Goal: Transaction & Acquisition: Obtain resource

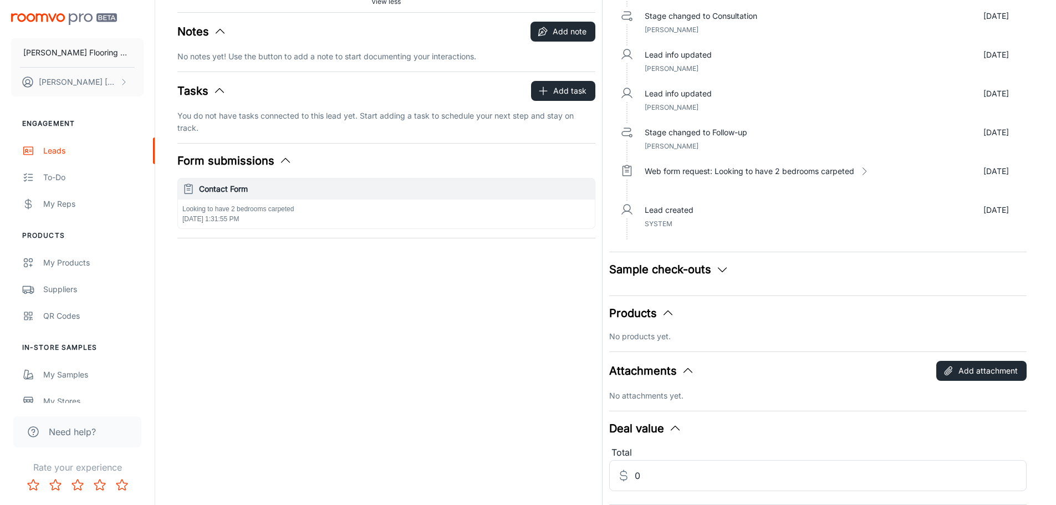
scroll to position [101, 0]
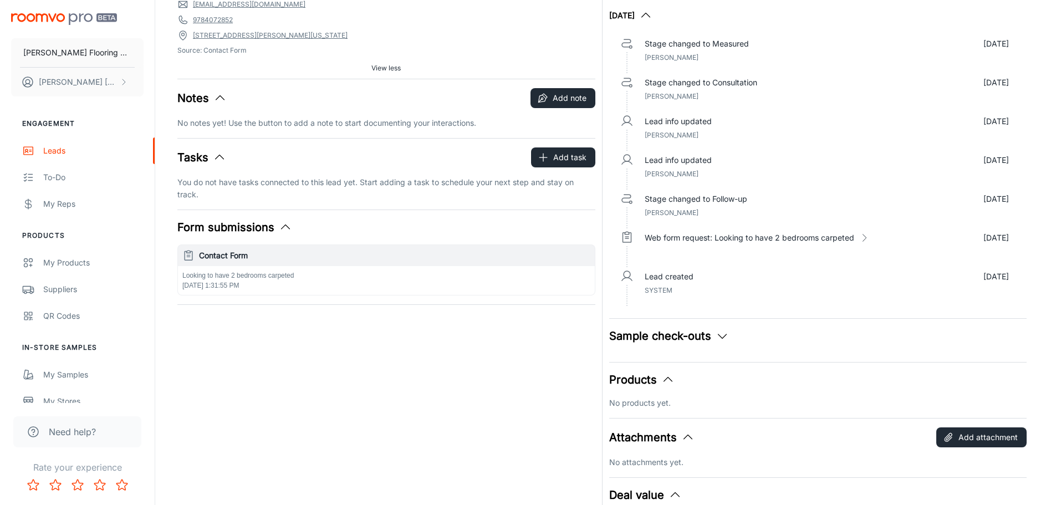
click at [715, 334] on icon "button" at bounding box center [721, 335] width 13 height 13
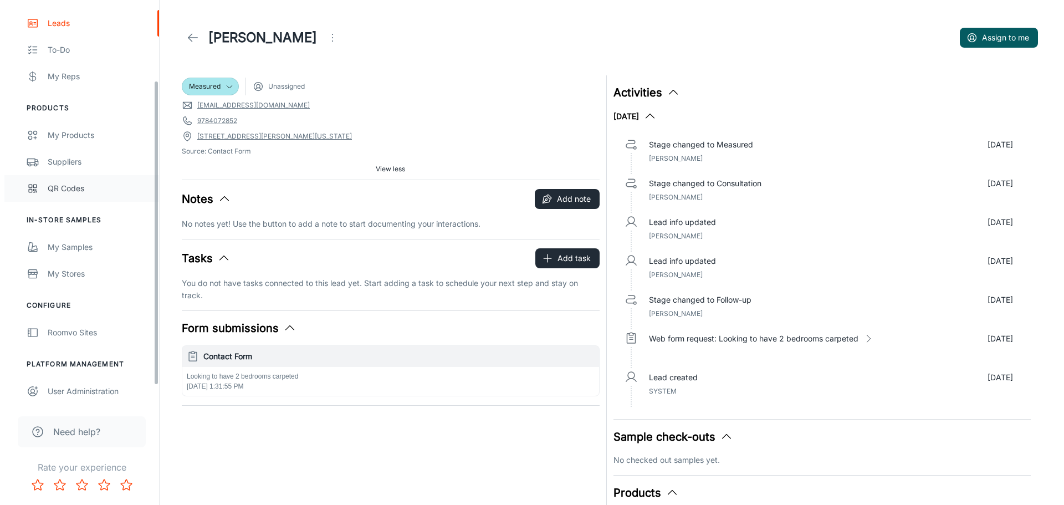
scroll to position [129, 0]
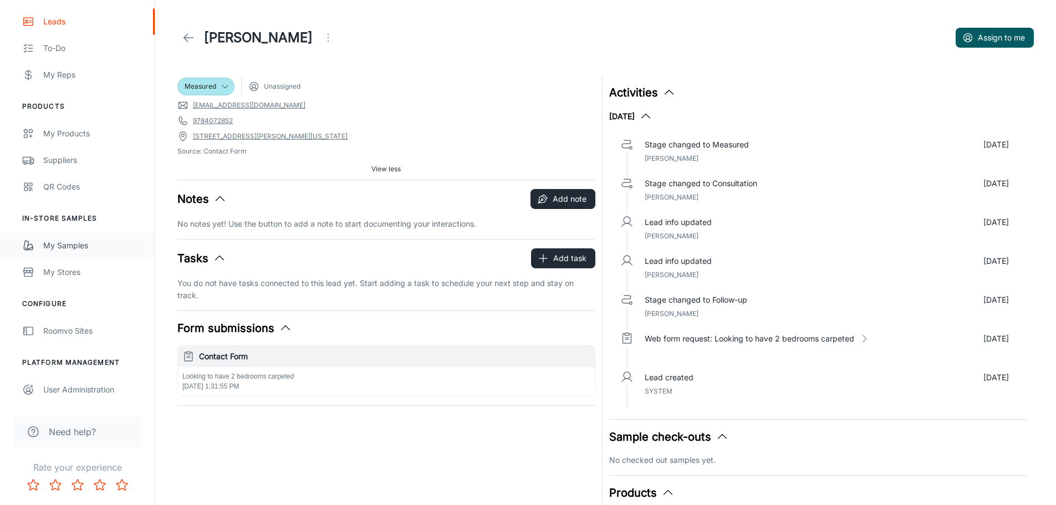
click at [75, 247] on div "My Samples" at bounding box center [93, 245] width 100 height 12
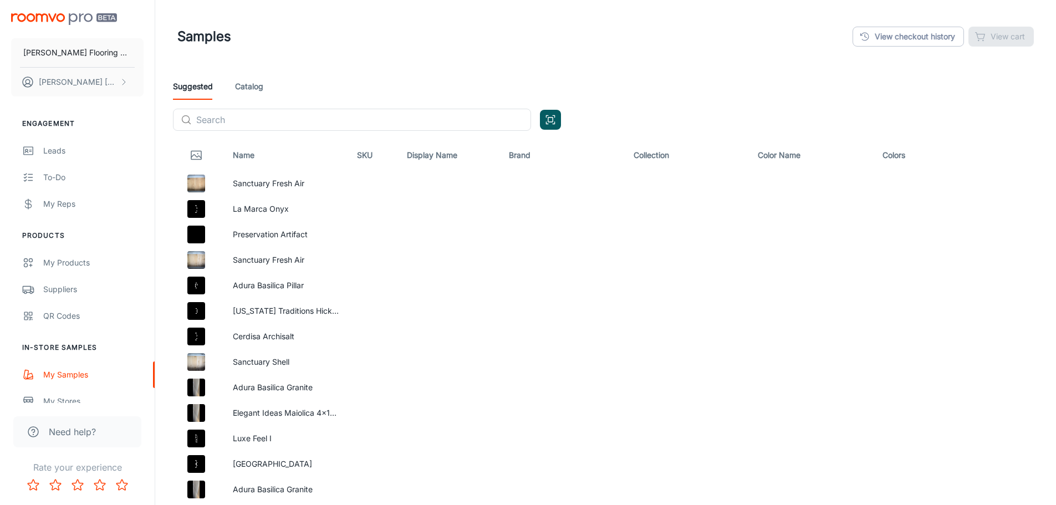
click at [255, 83] on link "Catalog" at bounding box center [249, 86] width 28 height 27
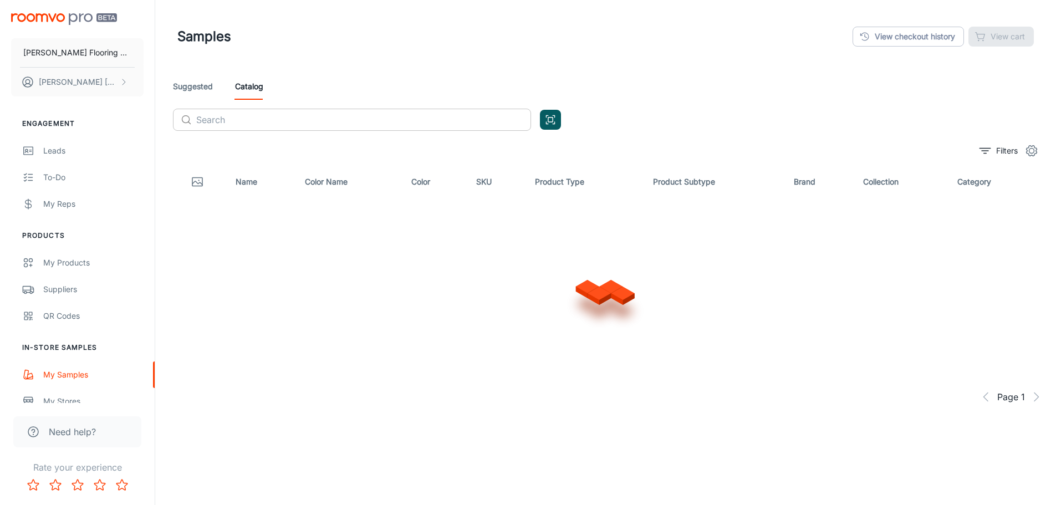
click at [272, 117] on input "text" at bounding box center [363, 120] width 335 height 22
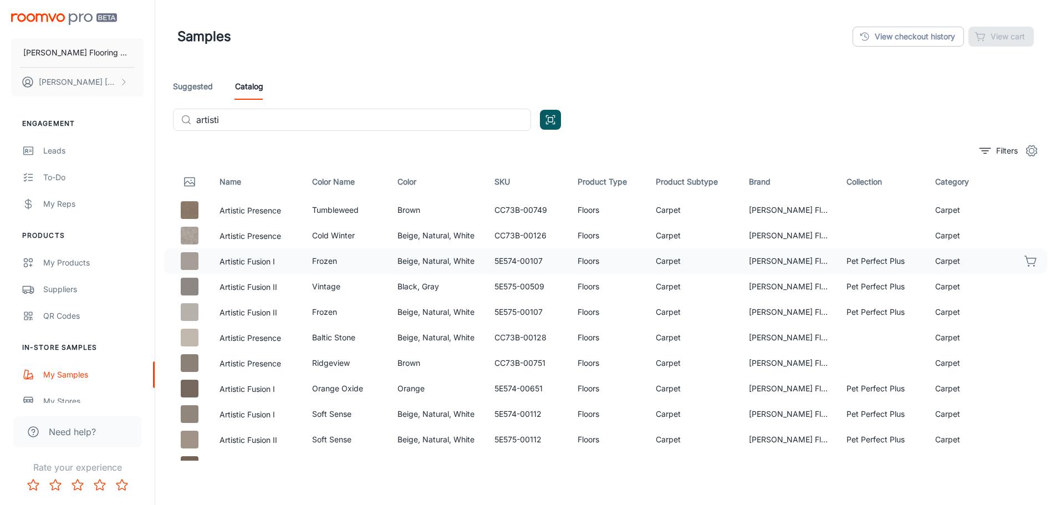
click at [278, 263] on p "Artistic Fusion I" at bounding box center [256, 260] width 75 height 13
click at [224, 259] on button "Artistic Fusion I" at bounding box center [246, 261] width 55 height 12
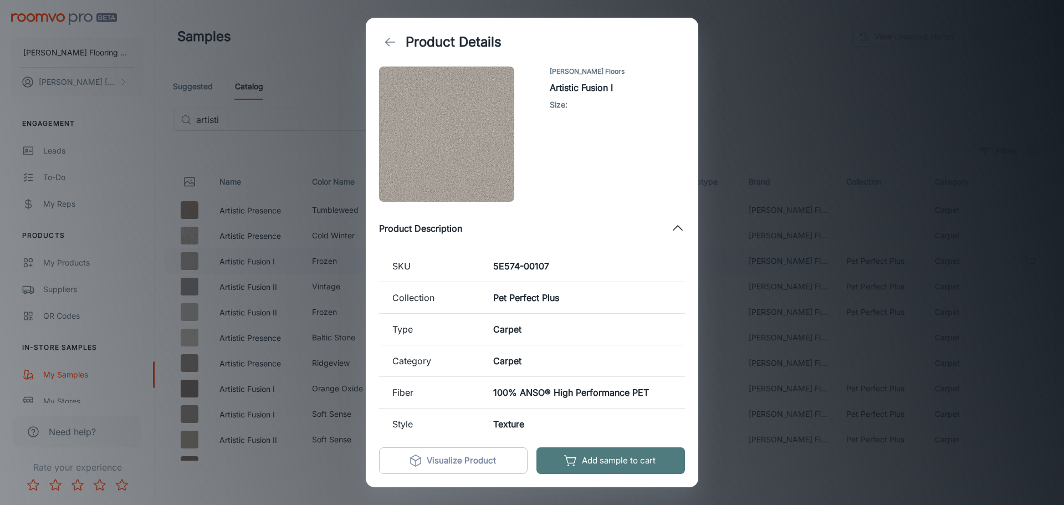
click at [608, 460] on button "Add sample to cart" at bounding box center [610, 460] width 148 height 27
click at [390, 42] on line "back" at bounding box center [390, 42] width 9 height 0
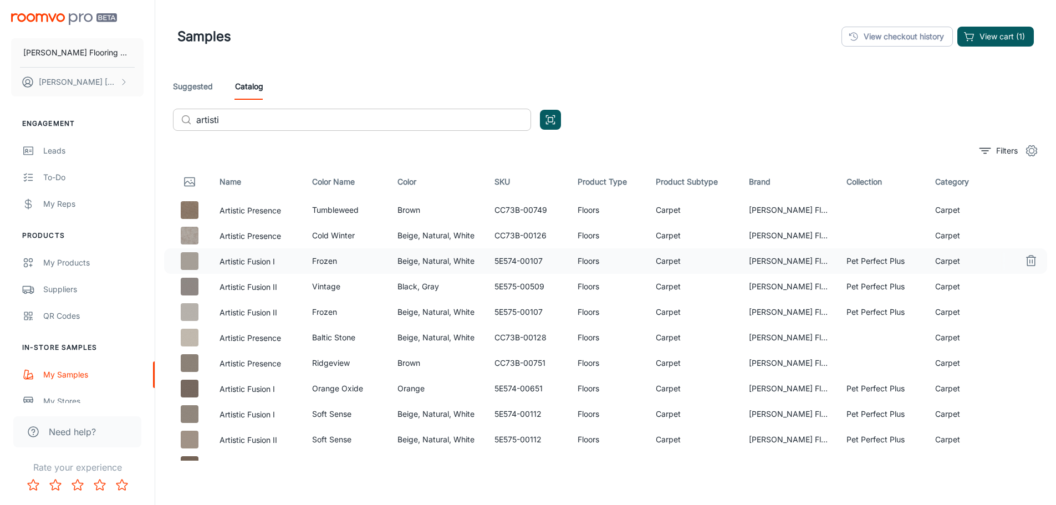
click at [238, 115] on input "artisti" at bounding box center [363, 120] width 335 height 22
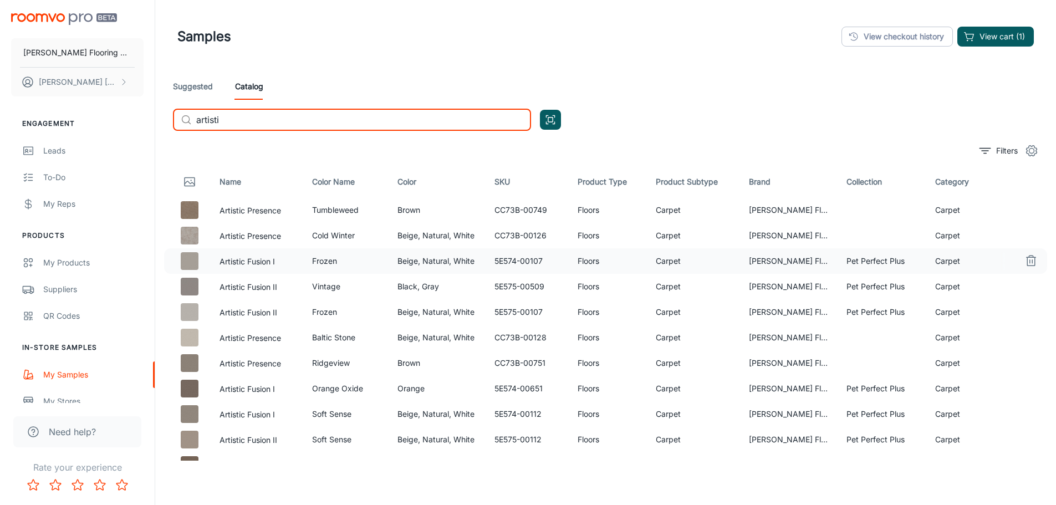
click at [238, 115] on input "artisti" at bounding box center [363, 120] width 335 height 22
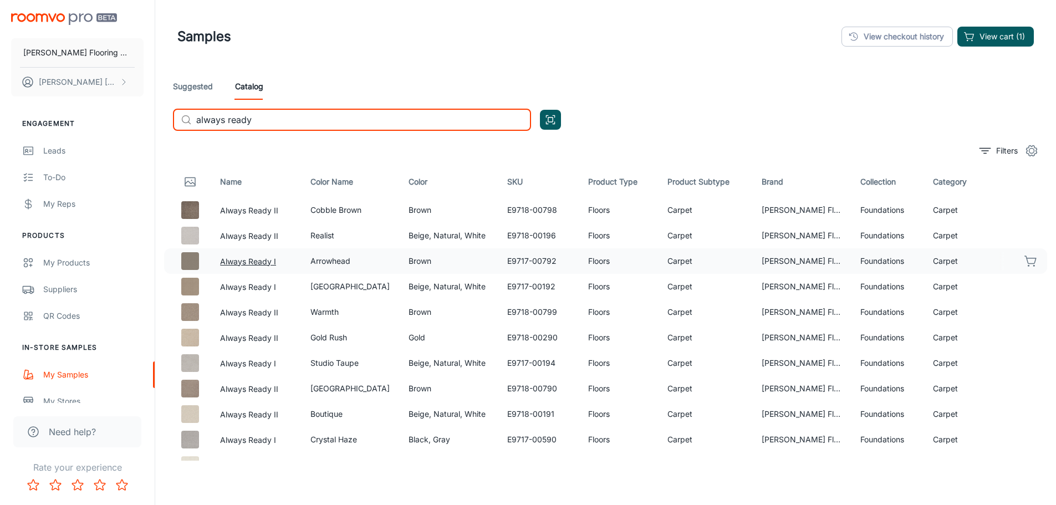
type input "always ready"
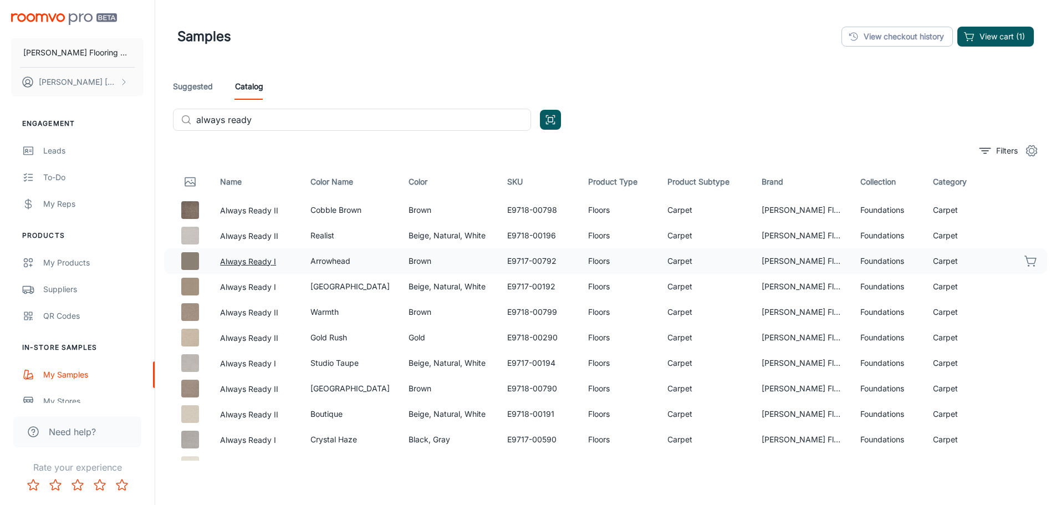
click at [263, 259] on button "Always Ready I" at bounding box center [248, 261] width 56 height 12
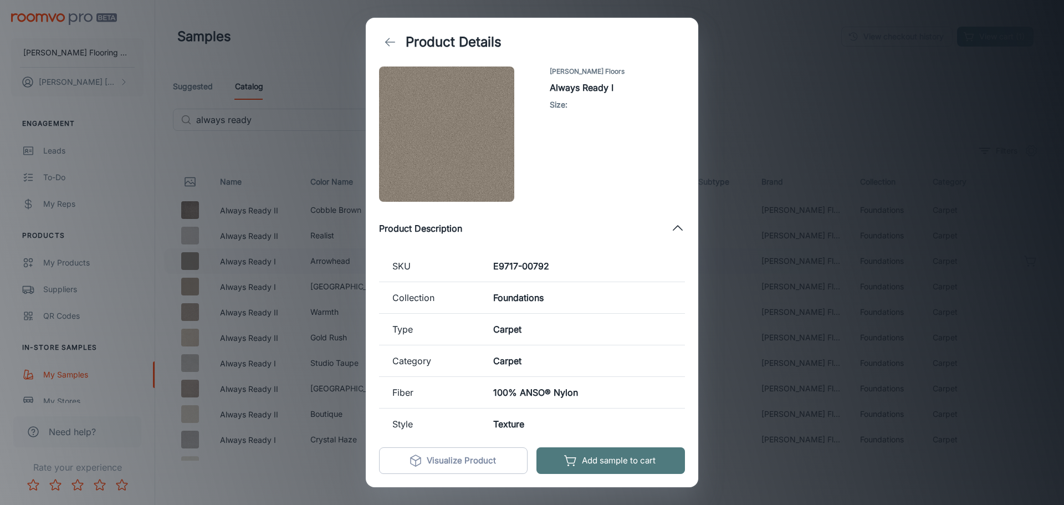
click at [603, 462] on button "Add sample to cart" at bounding box center [610, 460] width 148 height 27
click at [387, 44] on polyline "back" at bounding box center [388, 42] width 4 height 8
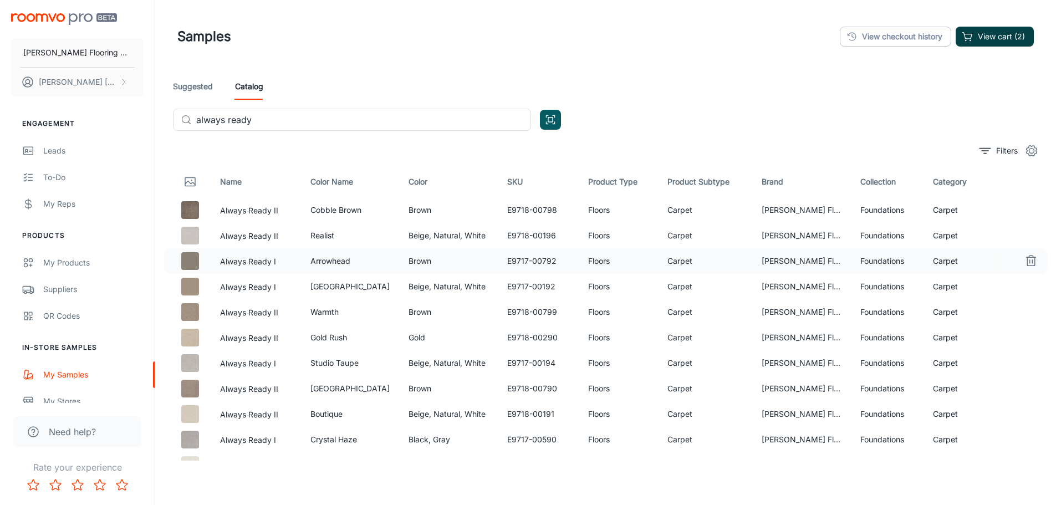
click at [981, 34] on button "View cart (2)" at bounding box center [994, 37] width 78 height 20
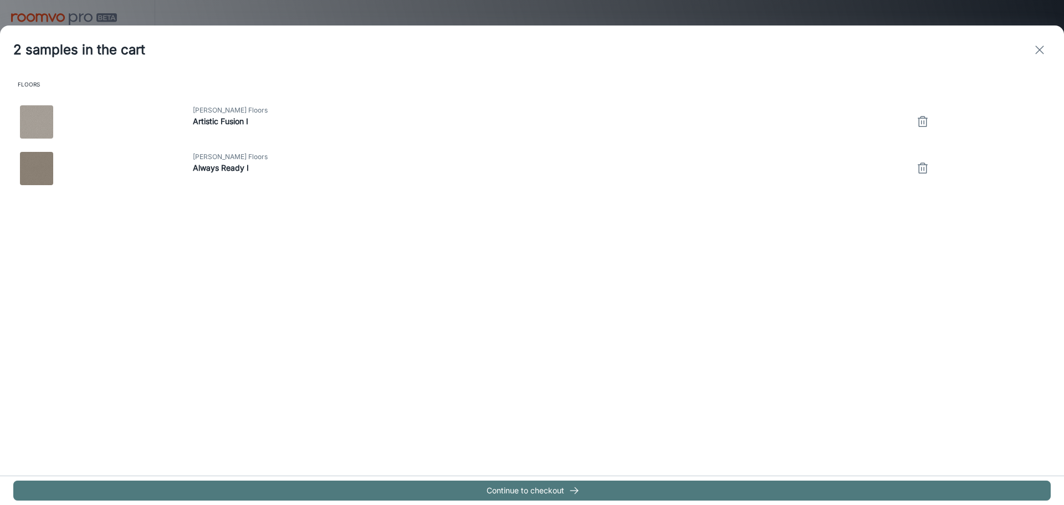
click at [549, 486] on button "Continue to checkout" at bounding box center [531, 490] width 1037 height 20
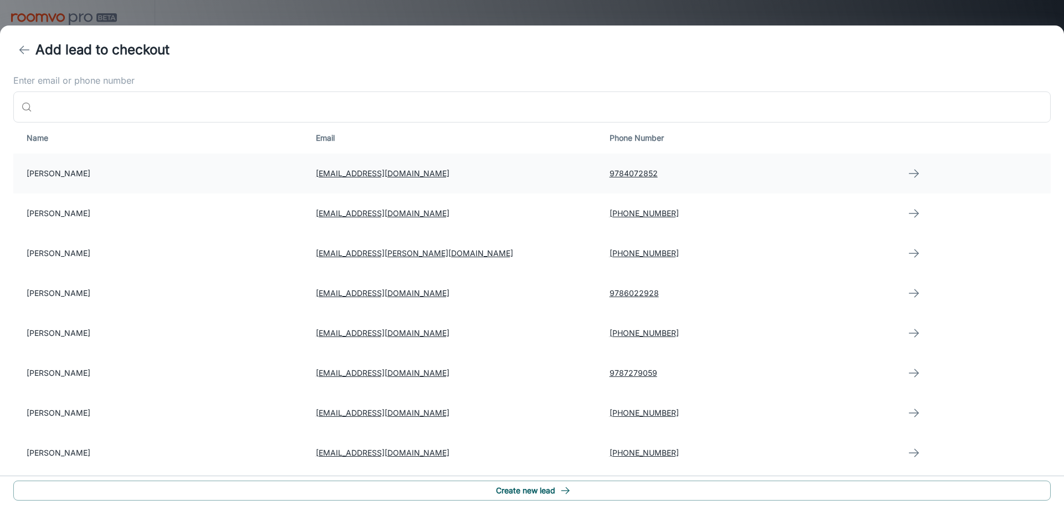
click at [44, 171] on td "[PERSON_NAME]" at bounding box center [160, 173] width 294 height 40
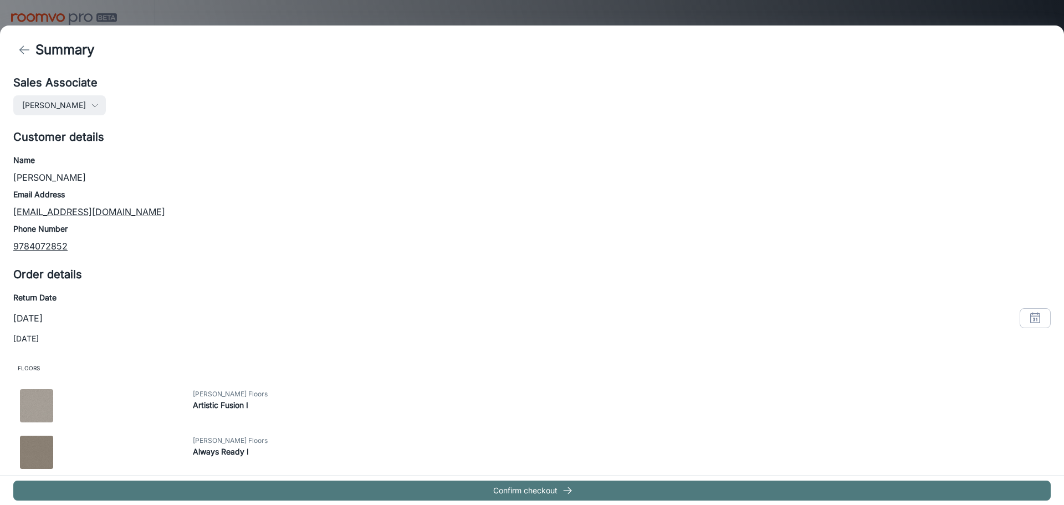
click at [541, 486] on button "Confirm checkout" at bounding box center [531, 490] width 1037 height 20
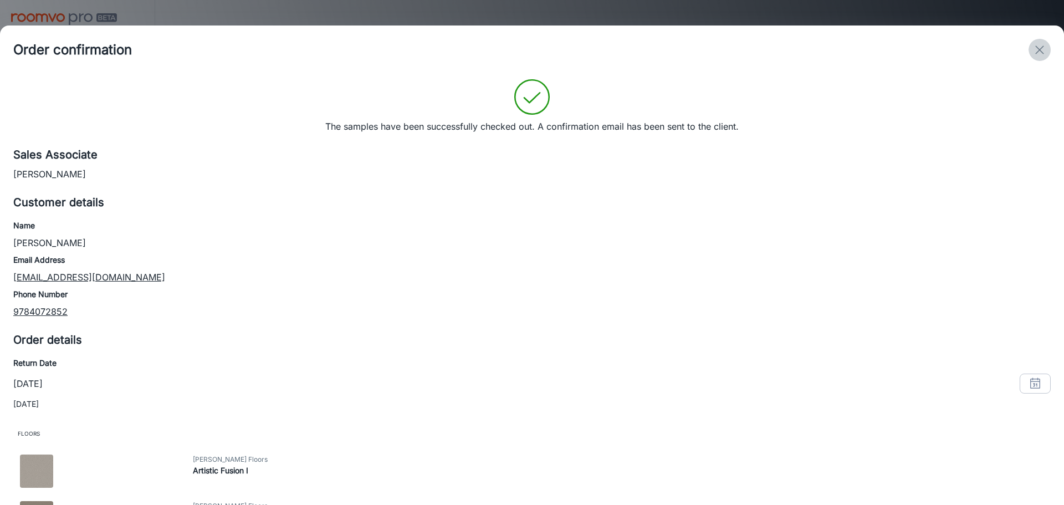
click at [1035, 52] on icon "exit" at bounding box center [1039, 49] width 13 height 13
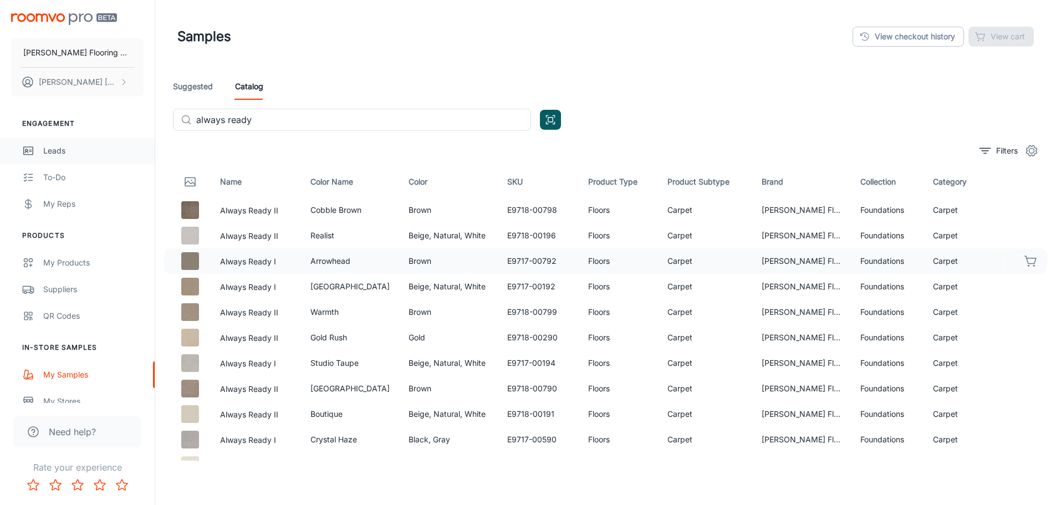
click at [60, 157] on link "Leads" at bounding box center [77, 150] width 155 height 27
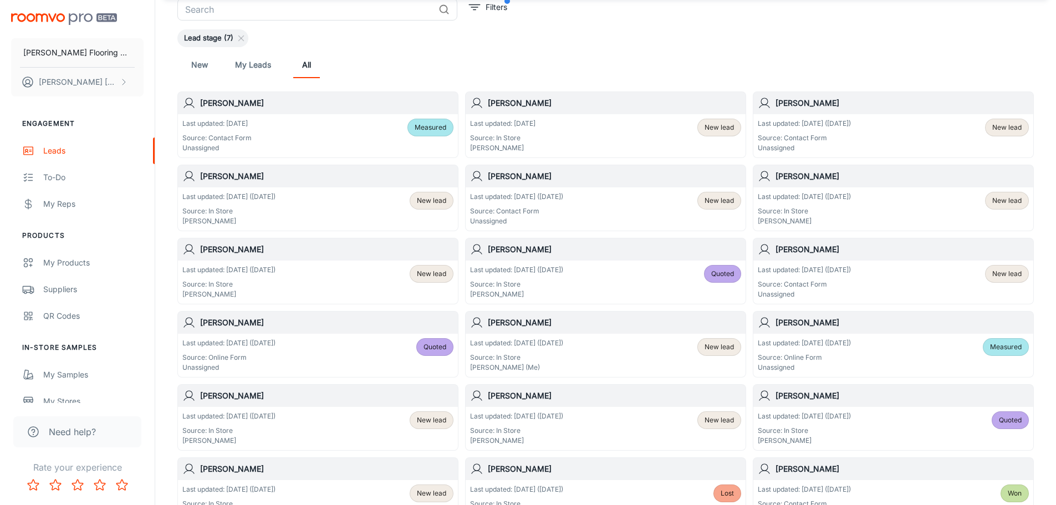
scroll to position [111, 0]
